Goal: Register for event/course

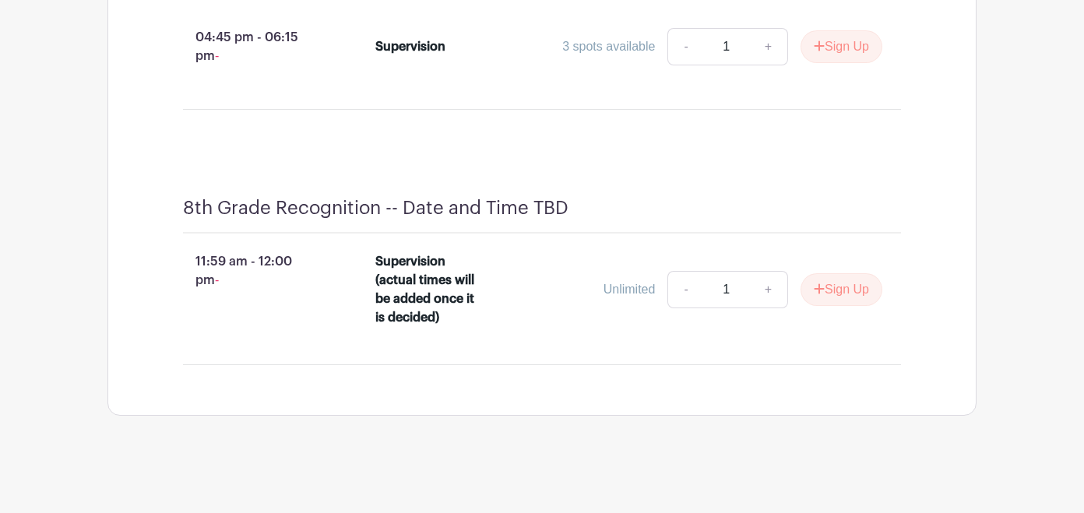
scroll to position [4536, 0]
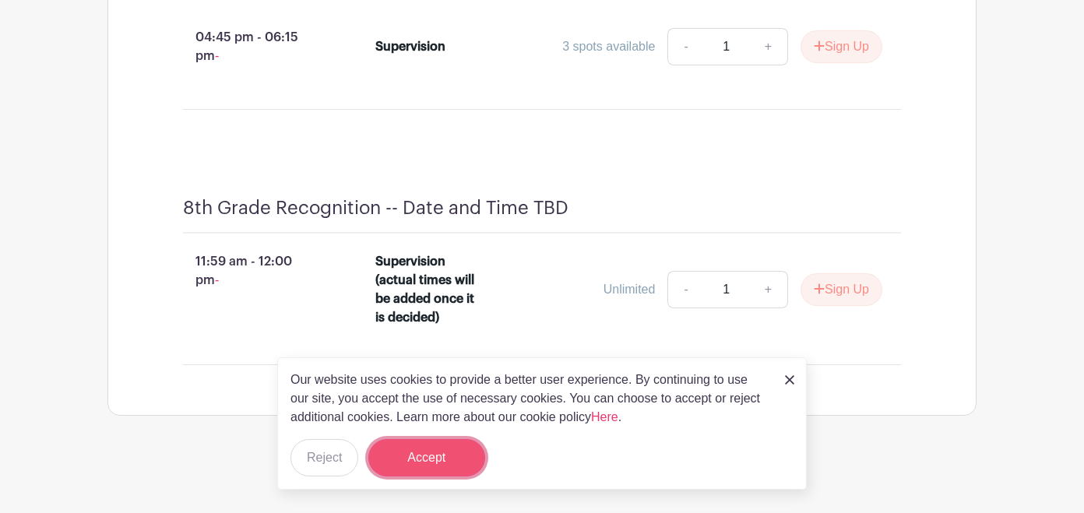
click at [434, 459] on button "Accept" at bounding box center [426, 457] width 117 height 37
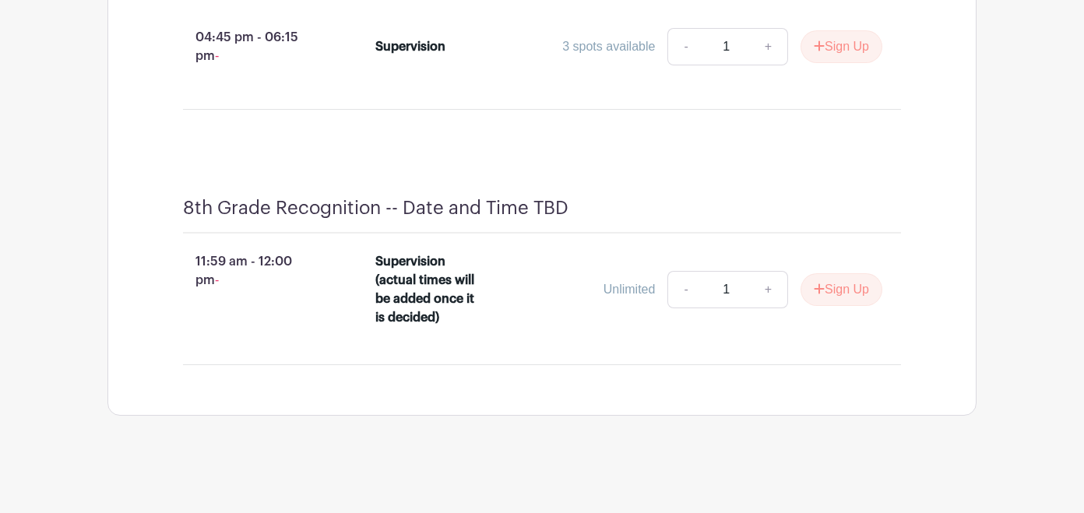
scroll to position [4434, 0]
click at [846, 306] on button "Sign Up" at bounding box center [841, 289] width 82 height 33
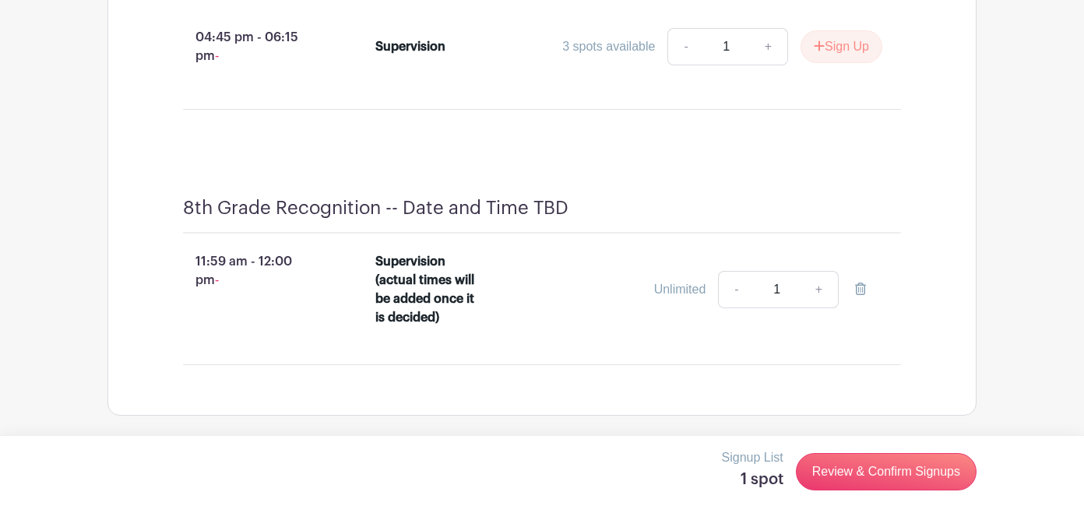
scroll to position [4518, 0]
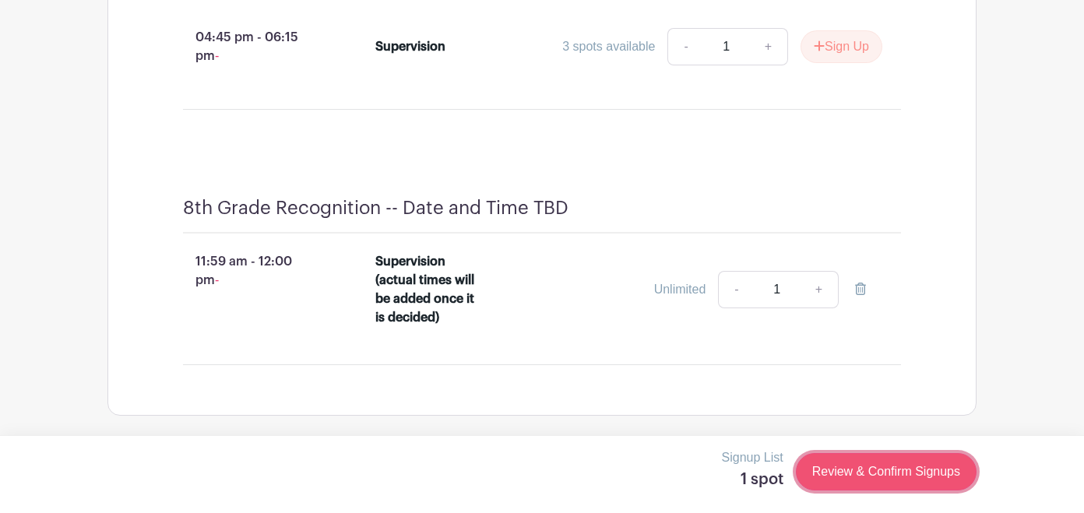
click at [850, 470] on link "Review & Confirm Signups" at bounding box center [886, 471] width 181 height 37
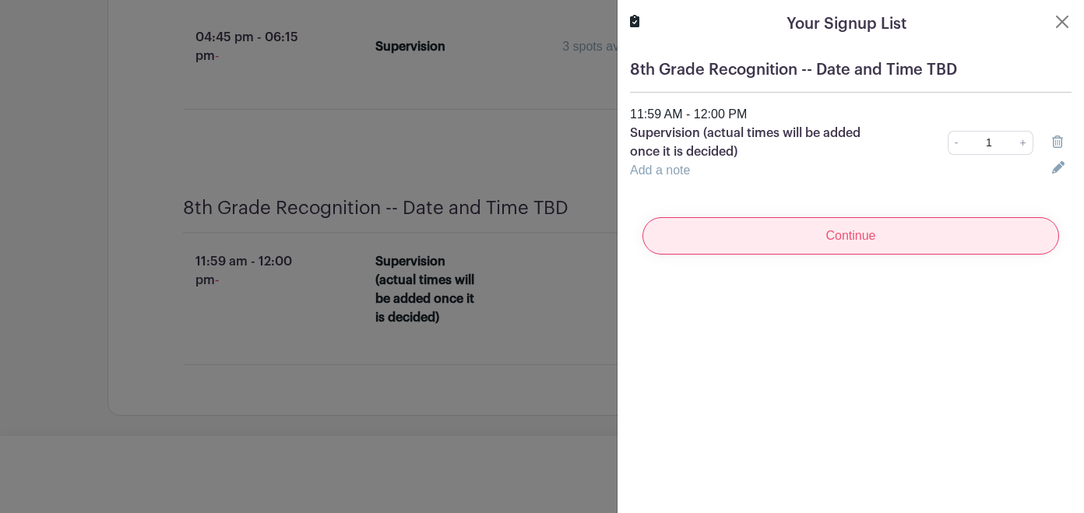
click at [817, 235] on input "Continue" at bounding box center [850, 235] width 417 height 37
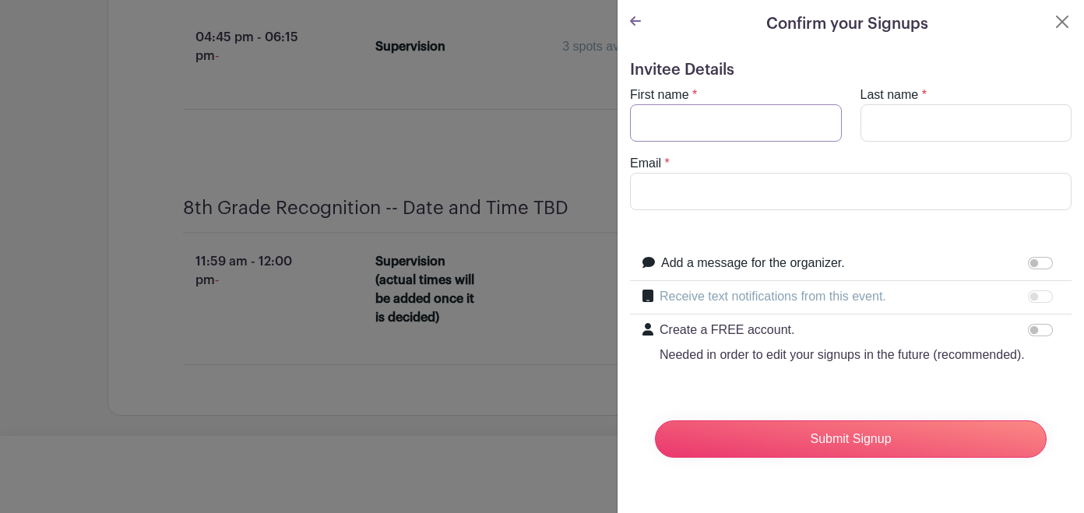
click at [700, 132] on input "First name" at bounding box center [736, 122] width 212 height 37
type input "[PERSON_NAME]"
type input "[DEMOGRAPHIC_DATA]"
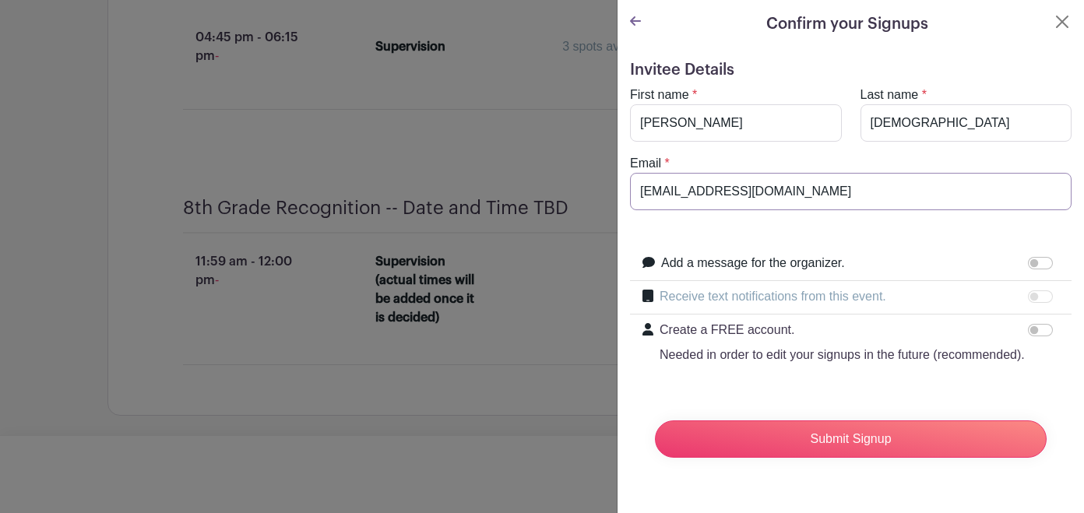
drag, startPoint x: 797, startPoint y: 187, endPoint x: 656, endPoint y: 187, distance: 140.9
click at [656, 187] on input "[EMAIL_ADDRESS][DOMAIN_NAME]" at bounding box center [850, 191] width 441 height 37
type input "[EMAIL_ADDRESS][DOMAIN_NAME]"
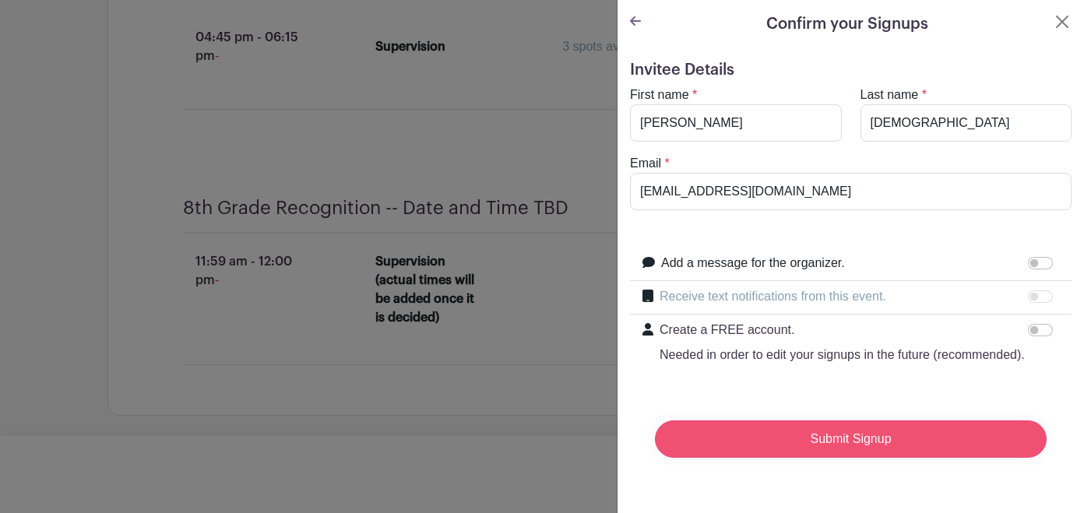
click at [835, 438] on input "Submit Signup" at bounding box center [851, 438] width 392 height 37
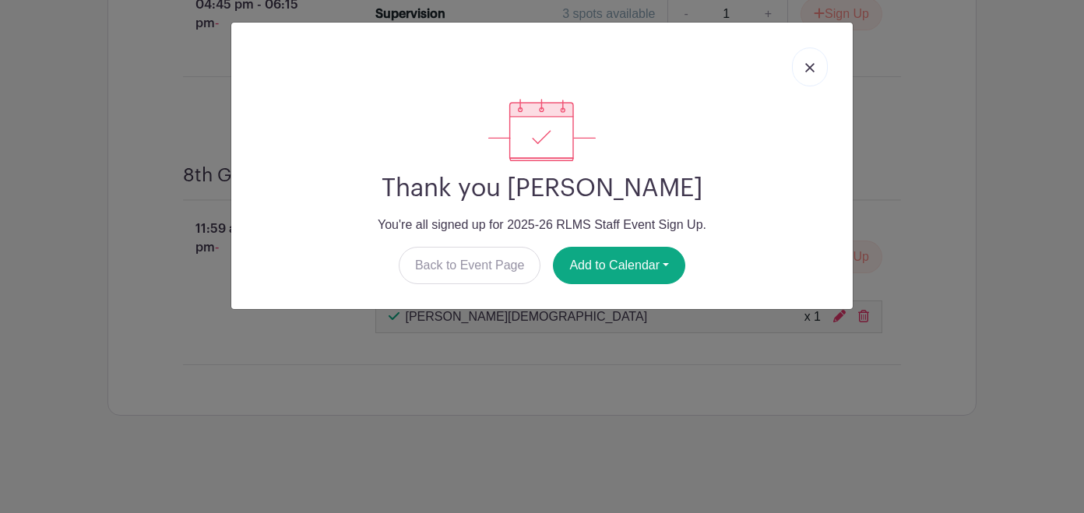
scroll to position [4577, 0]
click at [811, 69] on img at bounding box center [809, 67] width 9 height 9
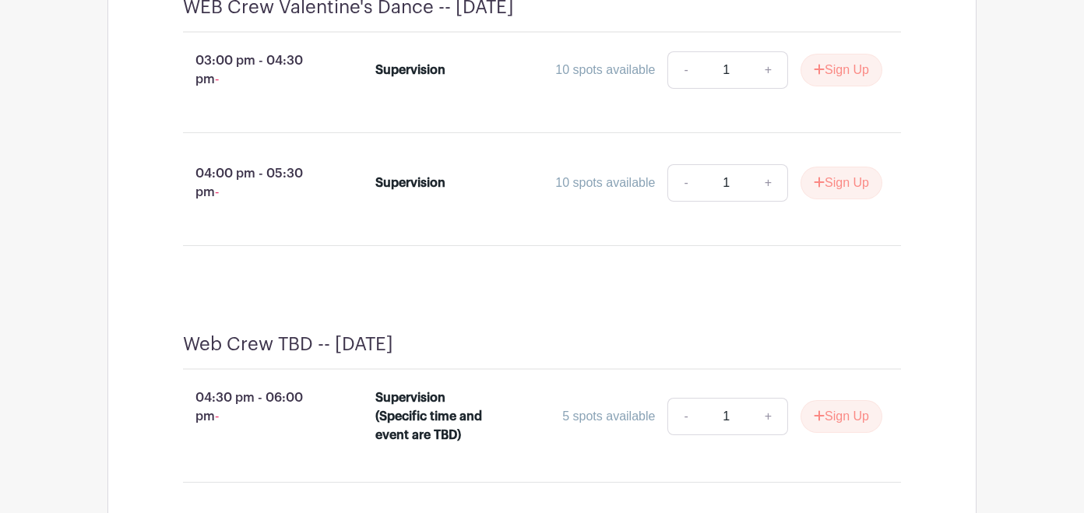
scroll to position [3310, 0]
click at [851, 86] on button "Sign Up" at bounding box center [841, 70] width 82 height 33
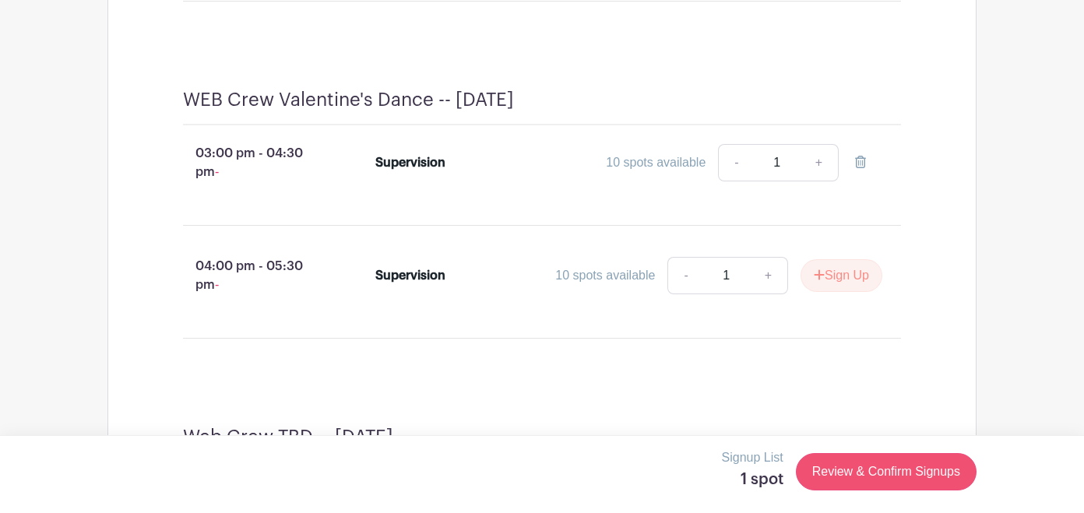
scroll to position [3460, 0]
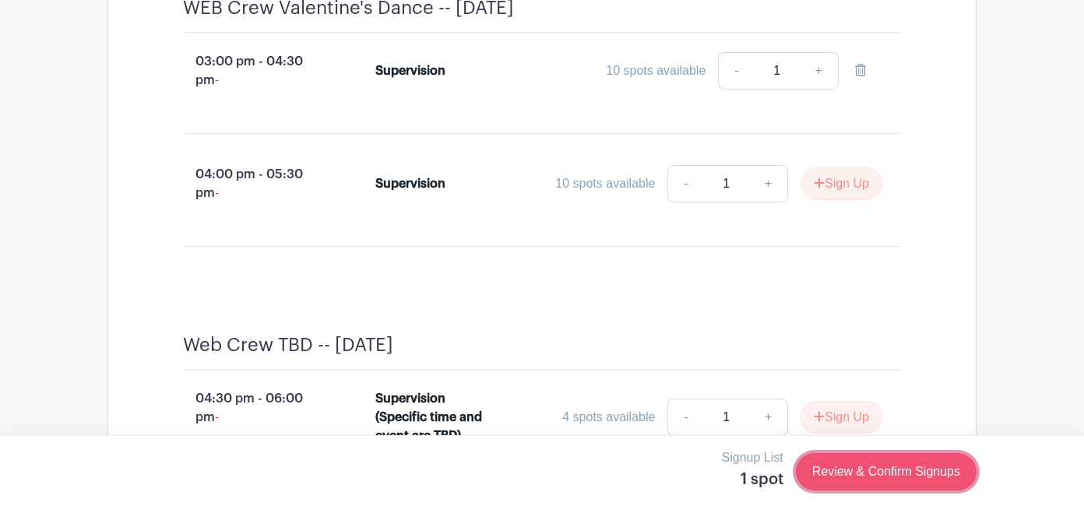
click at [870, 466] on link "Review & Confirm Signups" at bounding box center [886, 471] width 181 height 37
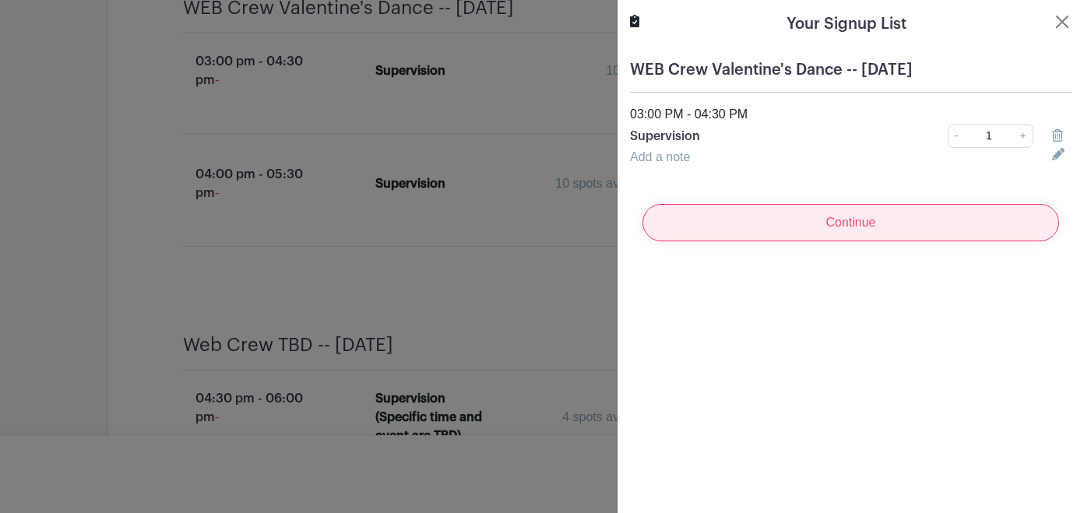
click at [828, 225] on input "Continue" at bounding box center [850, 222] width 417 height 37
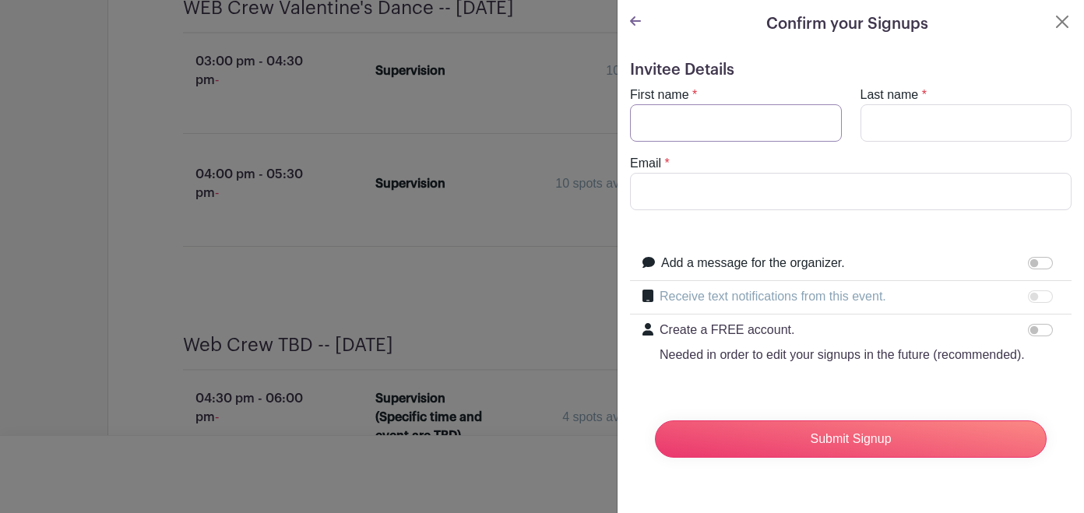
click at [744, 133] on input "First name" at bounding box center [736, 122] width 212 height 37
click at [740, 128] on input "First name" at bounding box center [736, 122] width 212 height 37
type input "[PERSON_NAME]"
type input "[DEMOGRAPHIC_DATA]"
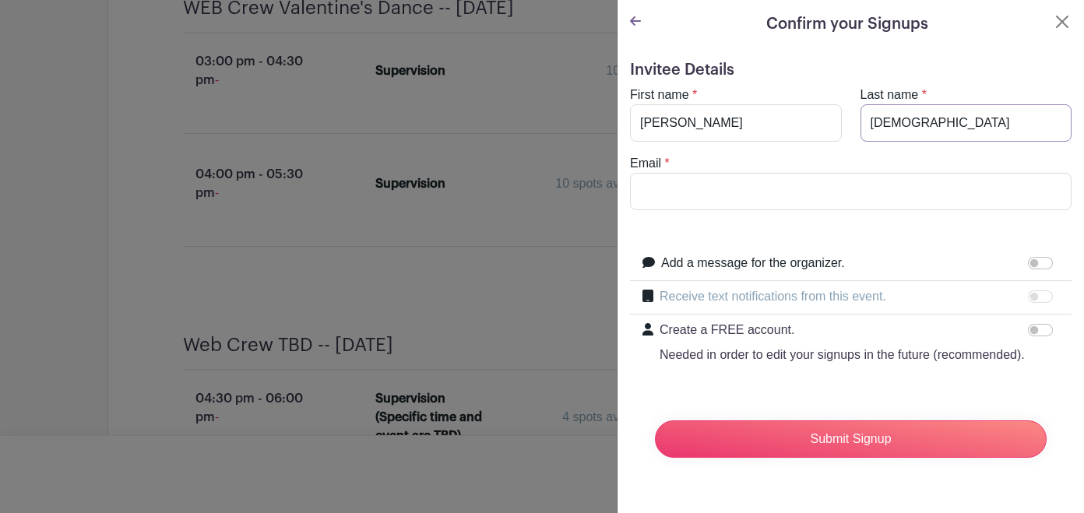
type input "[EMAIL_ADDRESS][DOMAIN_NAME]"
drag, startPoint x: 808, startPoint y: 191, endPoint x: 636, endPoint y: 190, distance: 172.1
click at [636, 190] on input "[EMAIL_ADDRESS][DOMAIN_NAME]" at bounding box center [850, 191] width 441 height 37
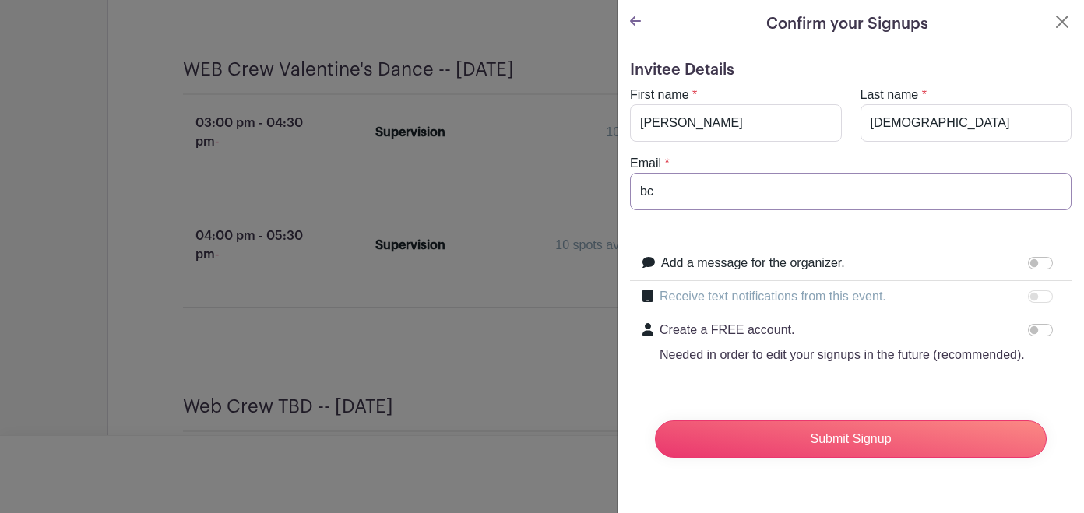
scroll to position [3704, 0]
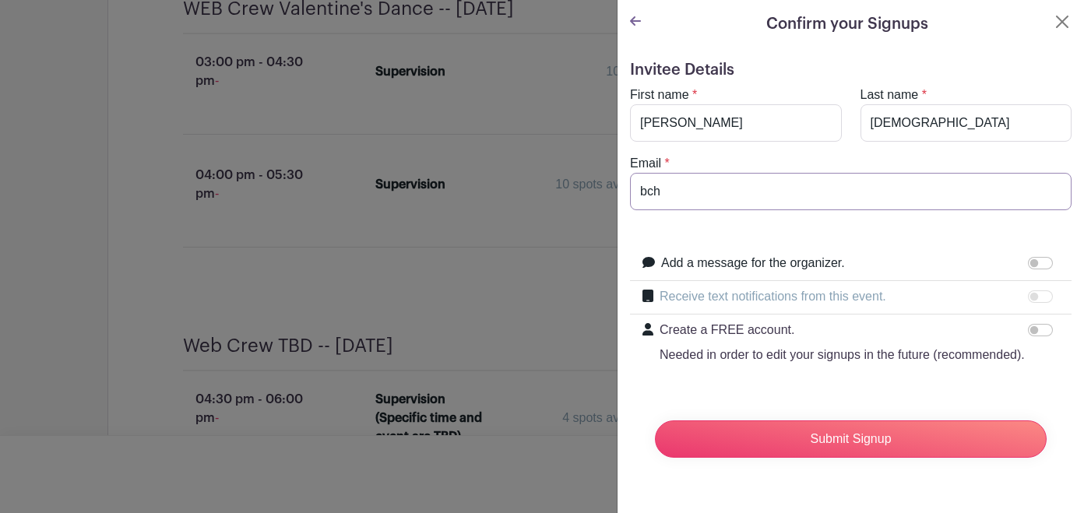
type input "[EMAIL_ADDRESS][DOMAIN_NAME]"
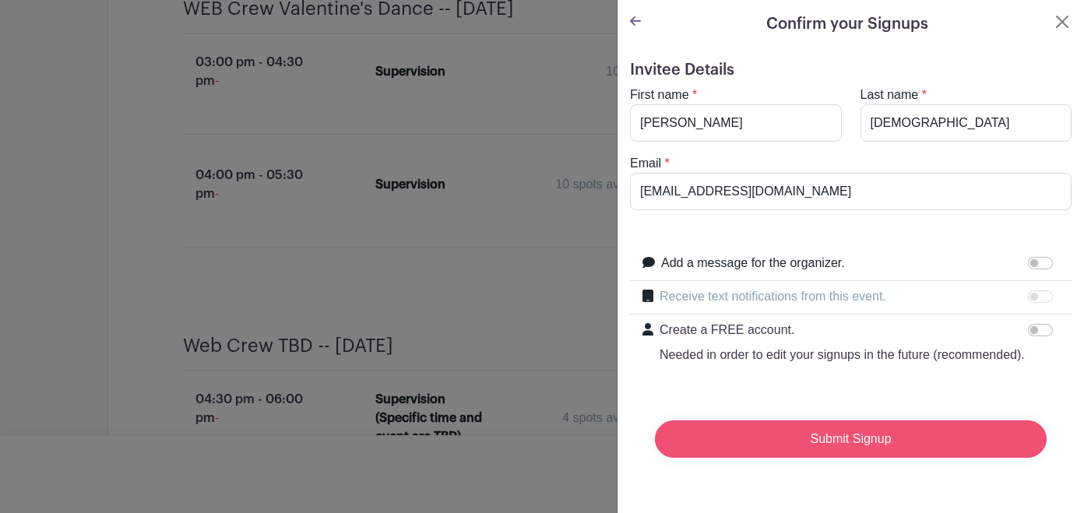
click at [856, 447] on input "Submit Signup" at bounding box center [851, 438] width 392 height 37
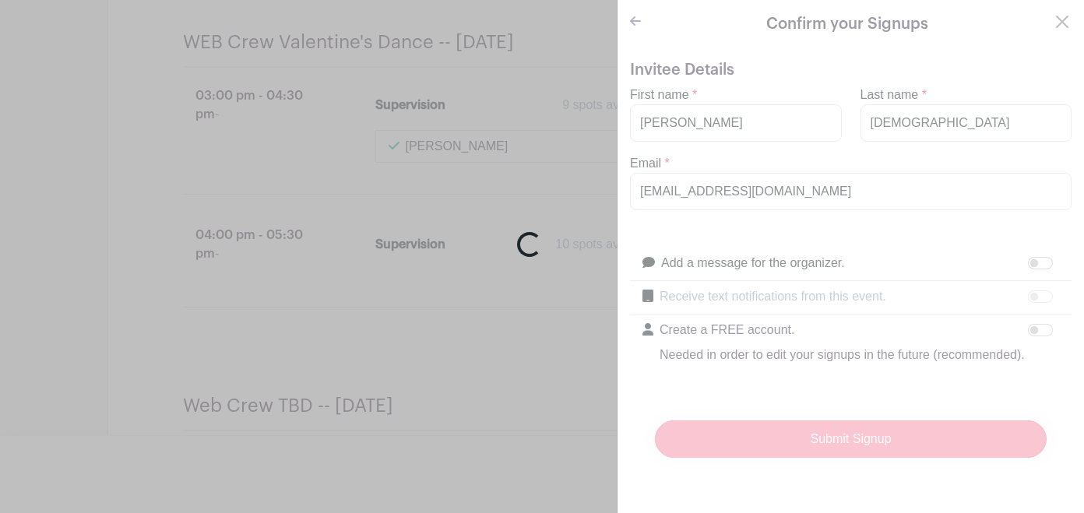
scroll to position [3823, 0]
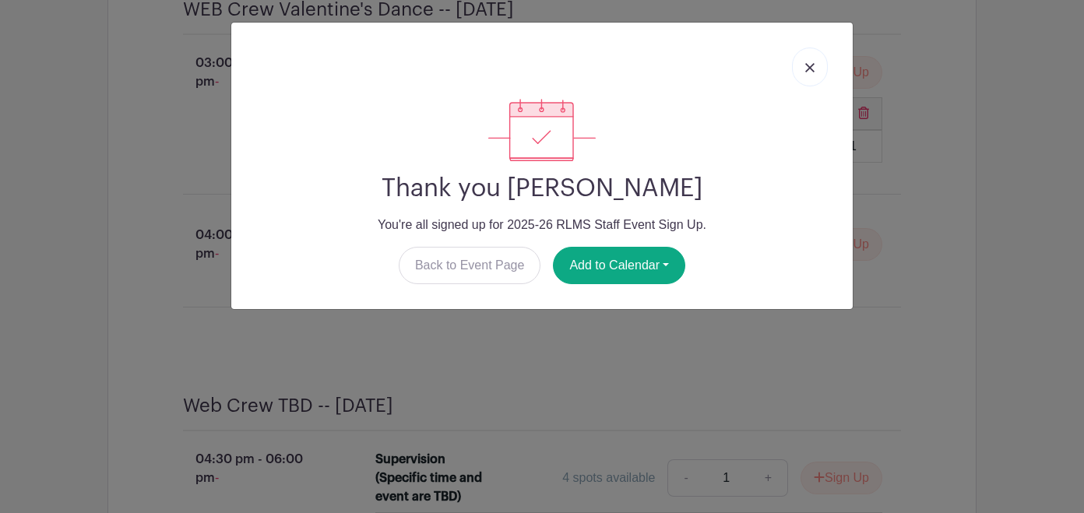
click at [804, 67] on link at bounding box center [810, 66] width 36 height 39
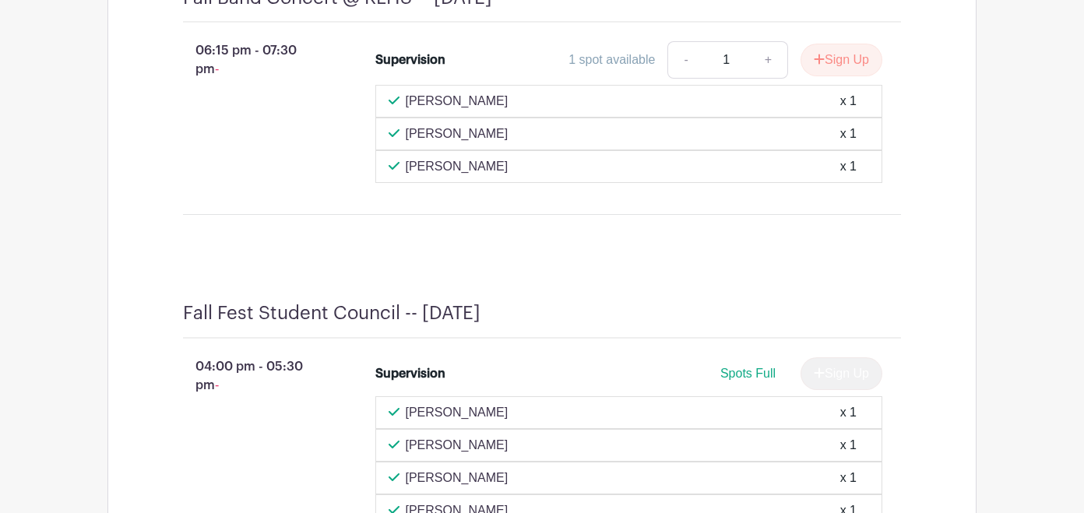
scroll to position [2357, 0]
